Goal: Complete application form

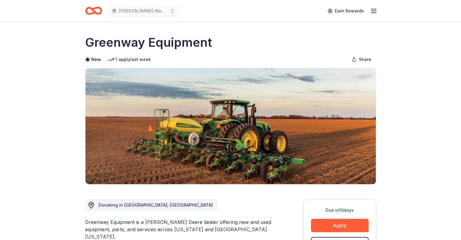
drag, startPoint x: 461, startPoint y: 216, endPoint x: 426, endPoint y: 158, distance: 67.1
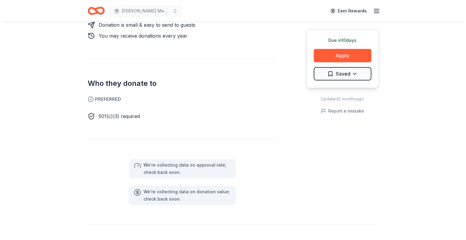
scroll to position [316, 0]
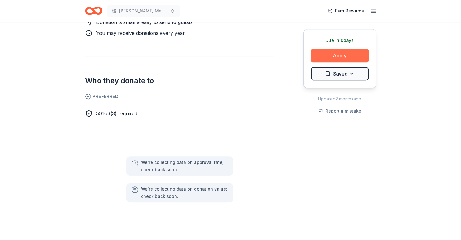
click at [338, 53] on button "Apply" at bounding box center [340, 55] width 58 height 13
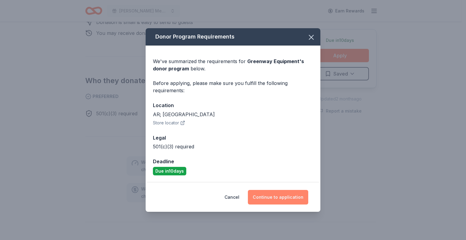
click at [278, 196] on button "Continue to application" at bounding box center [278, 197] width 60 height 15
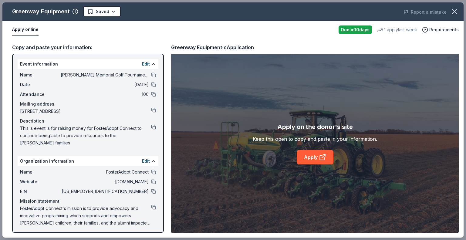
click at [151, 130] on button at bounding box center [153, 127] width 5 height 5
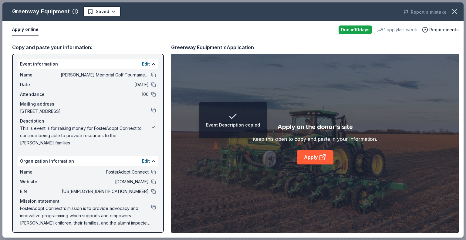
click at [151, 130] on button at bounding box center [153, 127] width 5 height 5
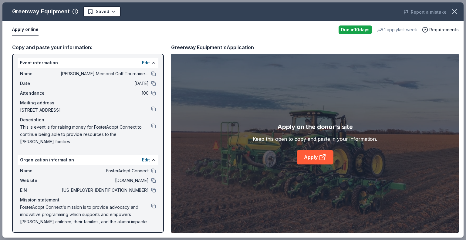
scroll to position [1, 0]
click at [321, 157] on icon at bounding box center [322, 157] width 7 height 7
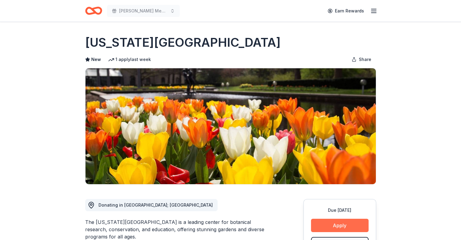
click at [336, 221] on button "Apply" at bounding box center [340, 225] width 58 height 13
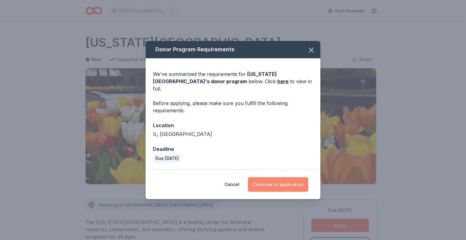
click at [281, 180] on button "Continue to application" at bounding box center [278, 184] width 60 height 15
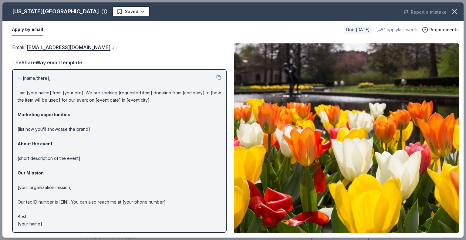
click at [51, 78] on p "Hi [name/there], I am [your name] from [your org]. We are seeking [requested it…" at bounding box center [120, 151] width 204 height 153
click at [220, 77] on button at bounding box center [218, 77] width 5 height 5
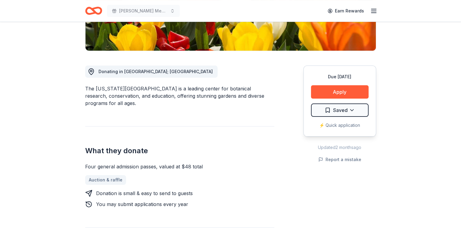
scroll to position [162, 0]
